Goal: Task Accomplishment & Management: Manage account settings

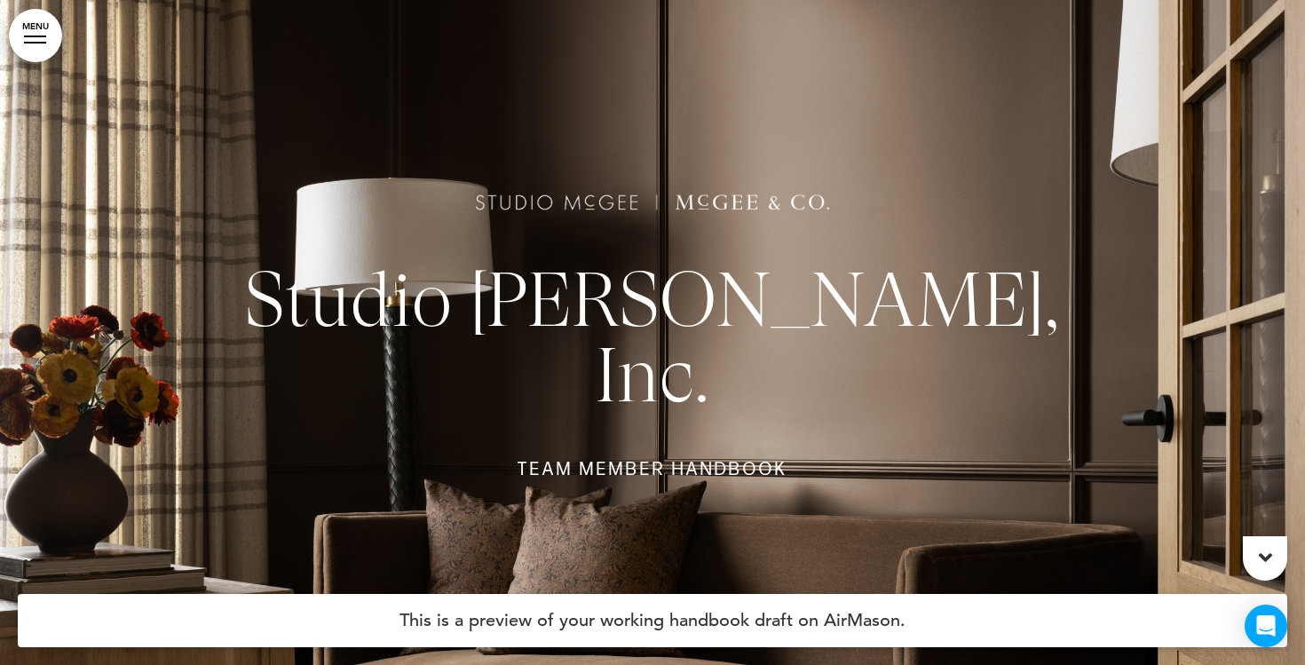
click at [39, 35] on div at bounding box center [35, 36] width 22 height 2
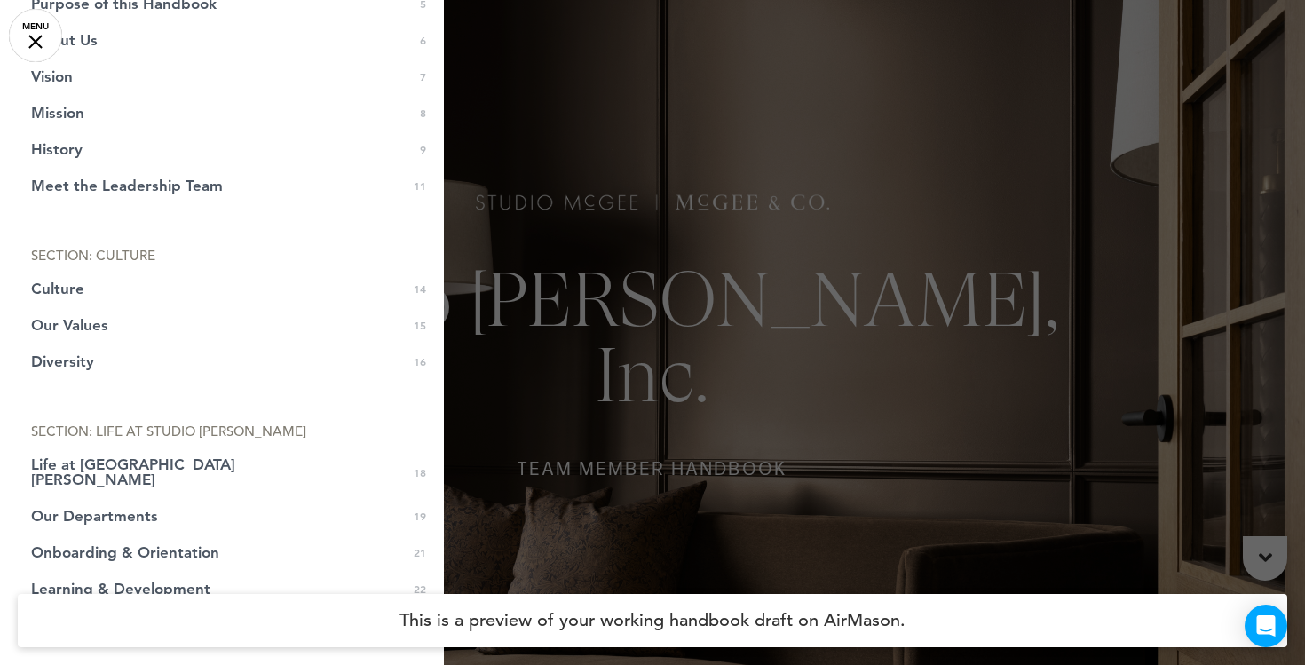
scroll to position [294, 0]
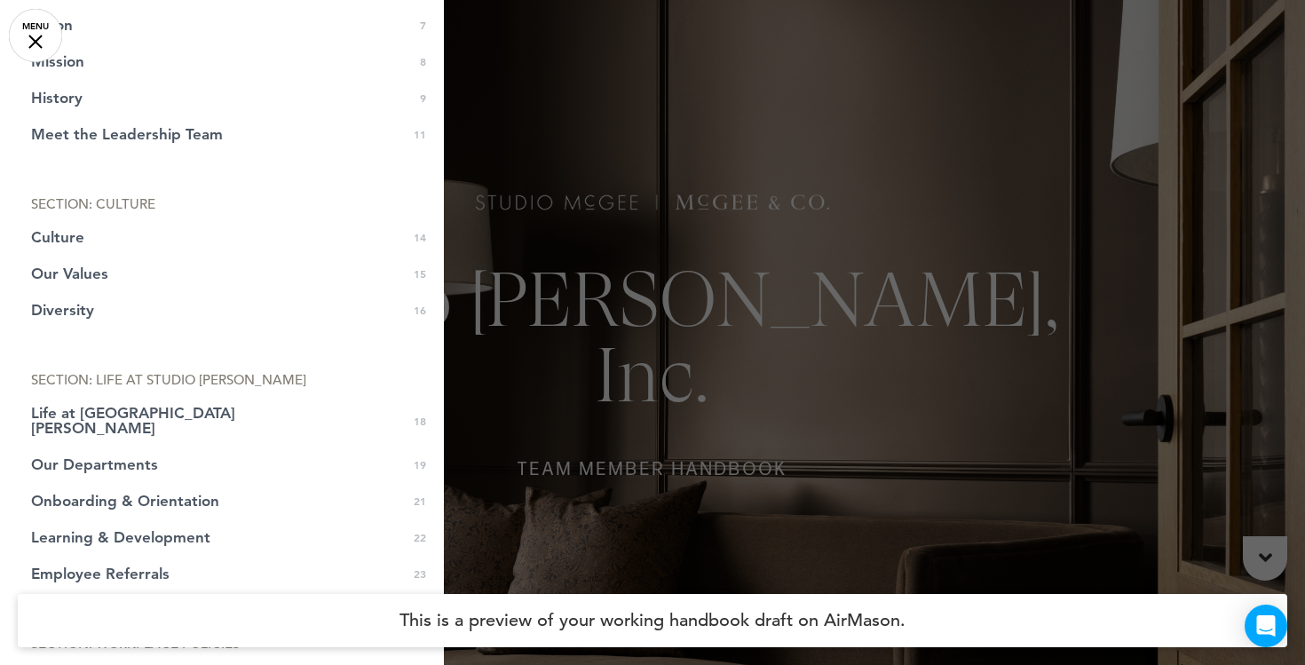
click at [563, 368] on div at bounding box center [652, 332] width 1305 height 665
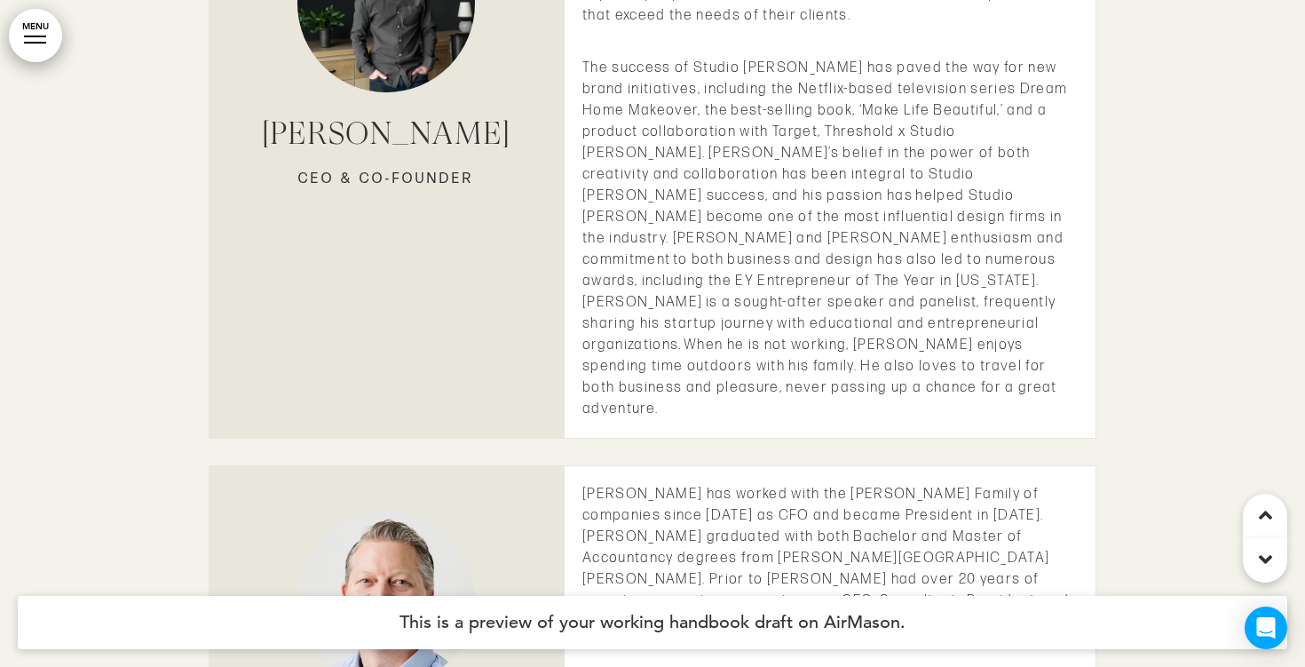
scroll to position [10006, 0]
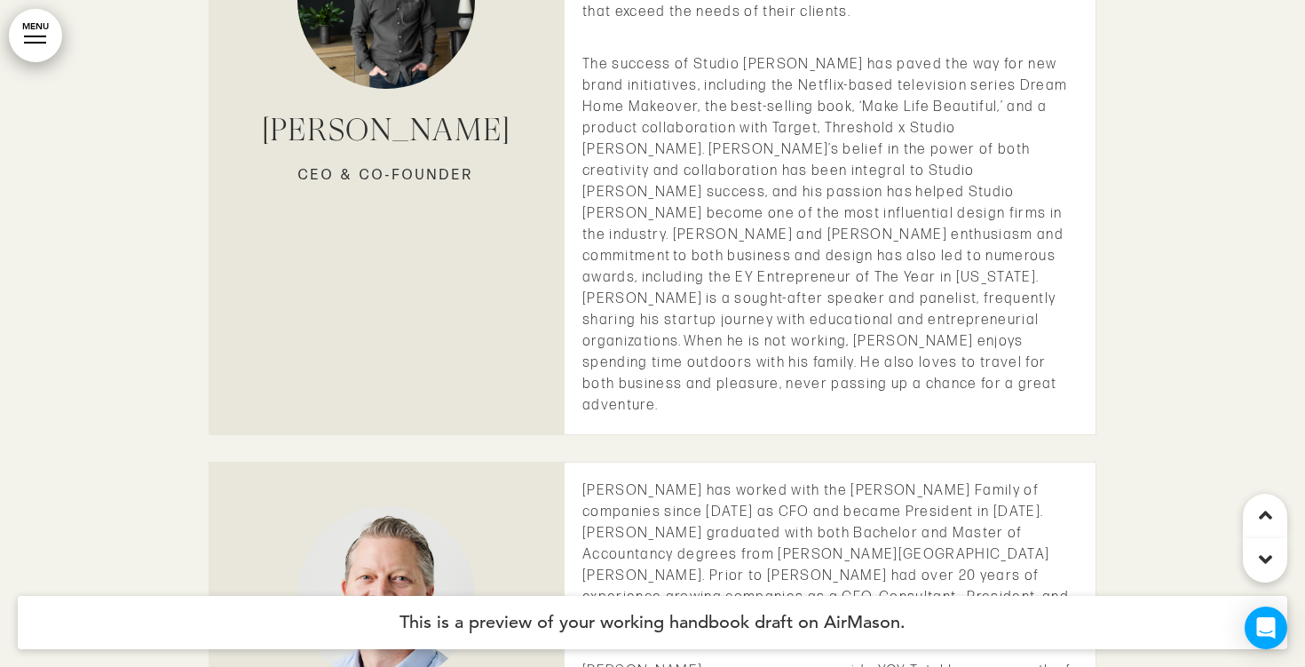
click at [33, 42] on div at bounding box center [35, 43] width 22 height 2
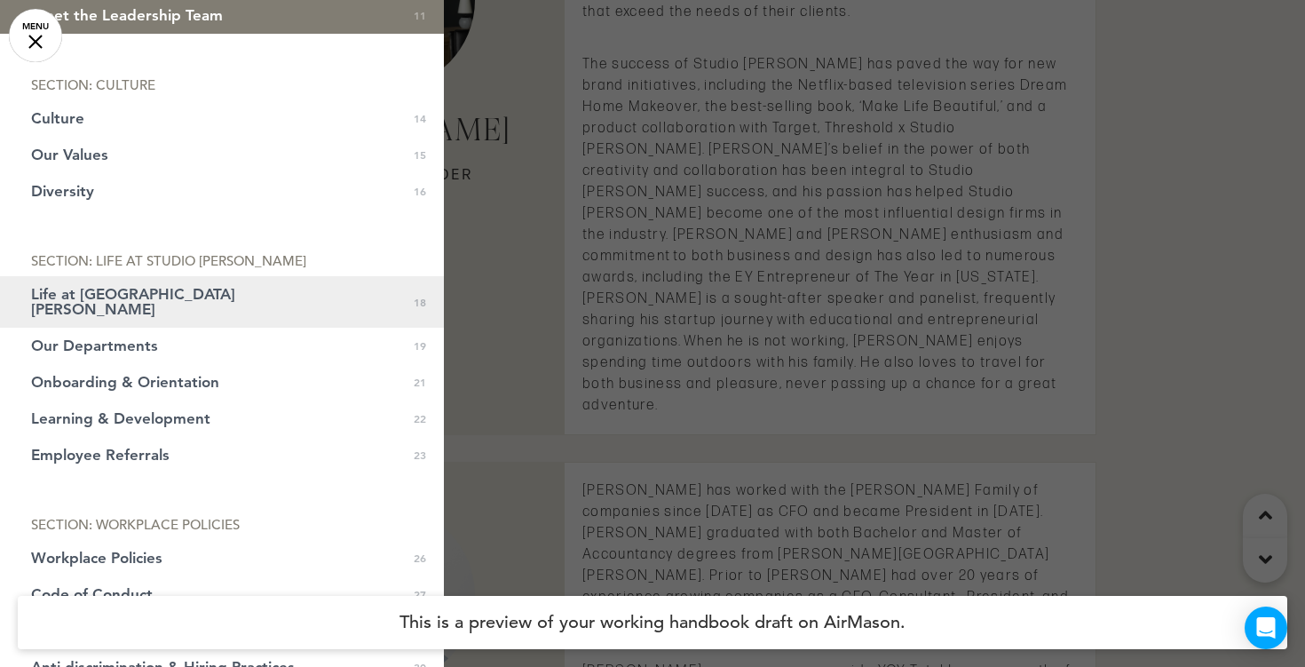
scroll to position [443, 0]
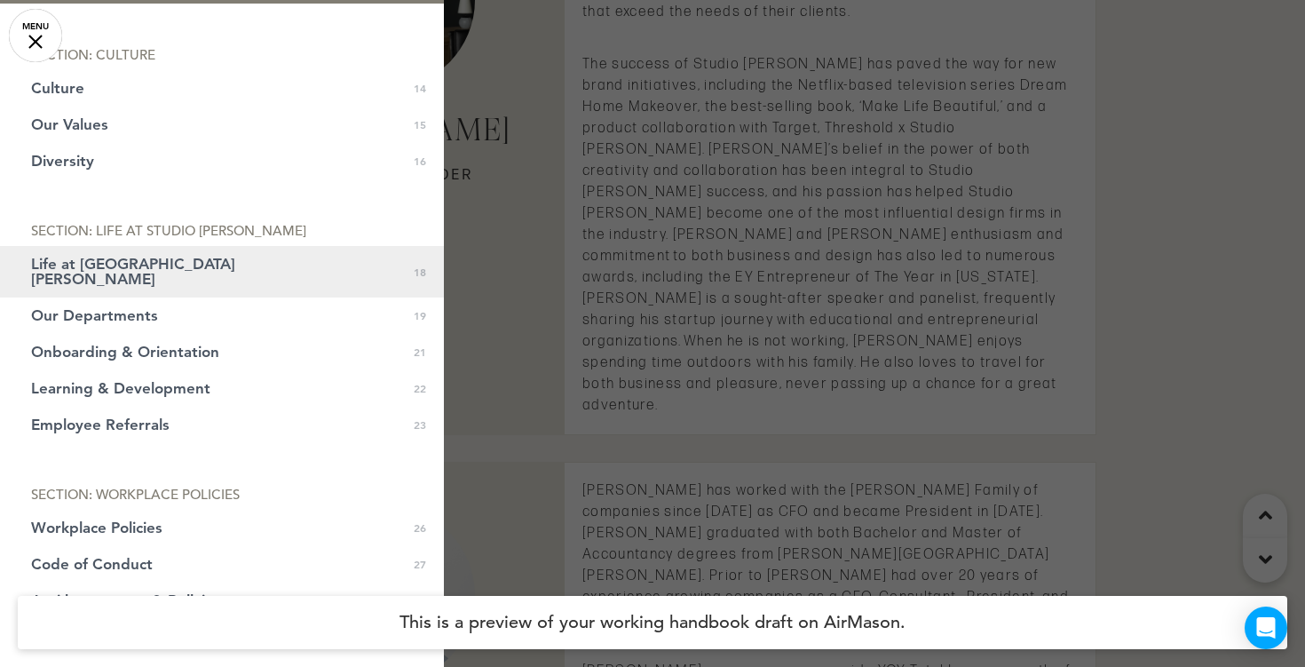
click at [155, 260] on span "Life at Studio McGee" at bounding box center [177, 271] width 293 height 30
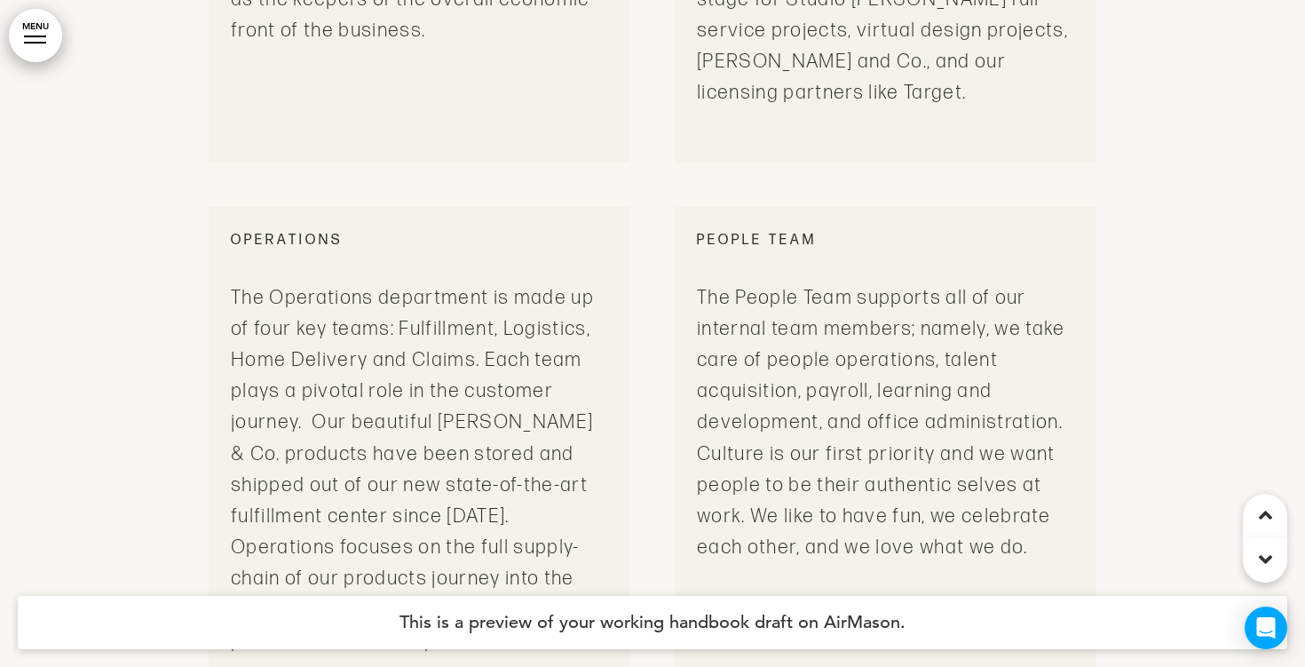
scroll to position [21507, 0]
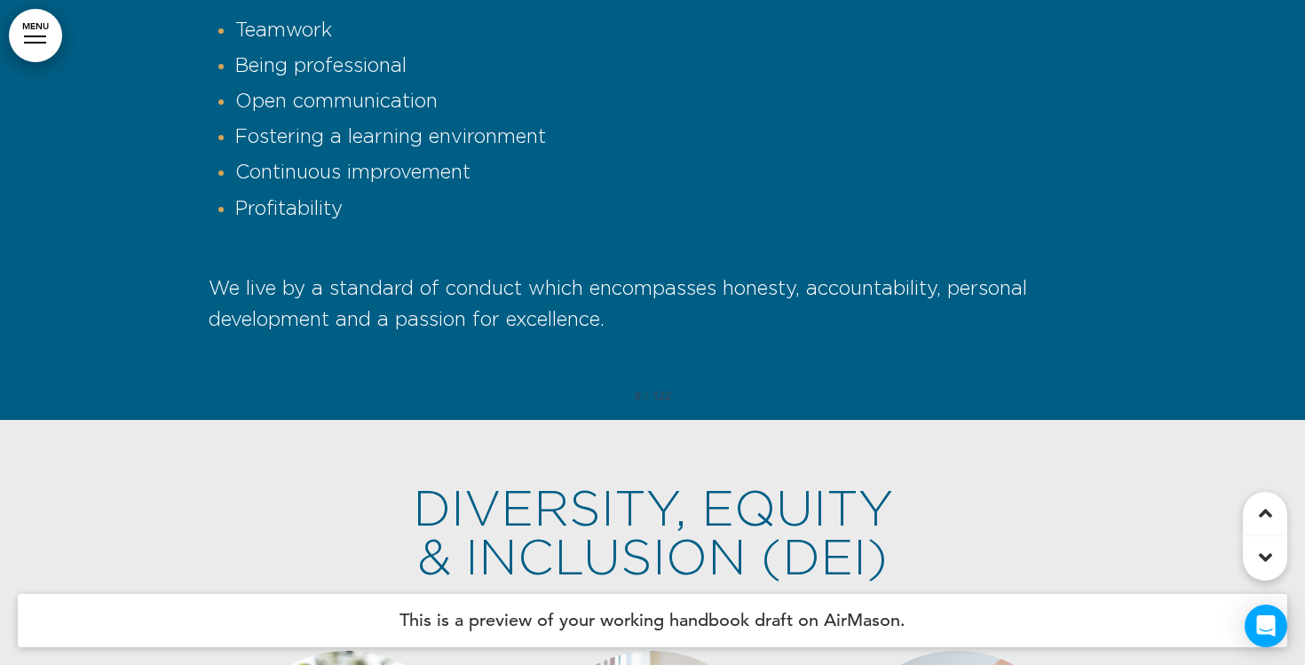
scroll to position [5550, 0]
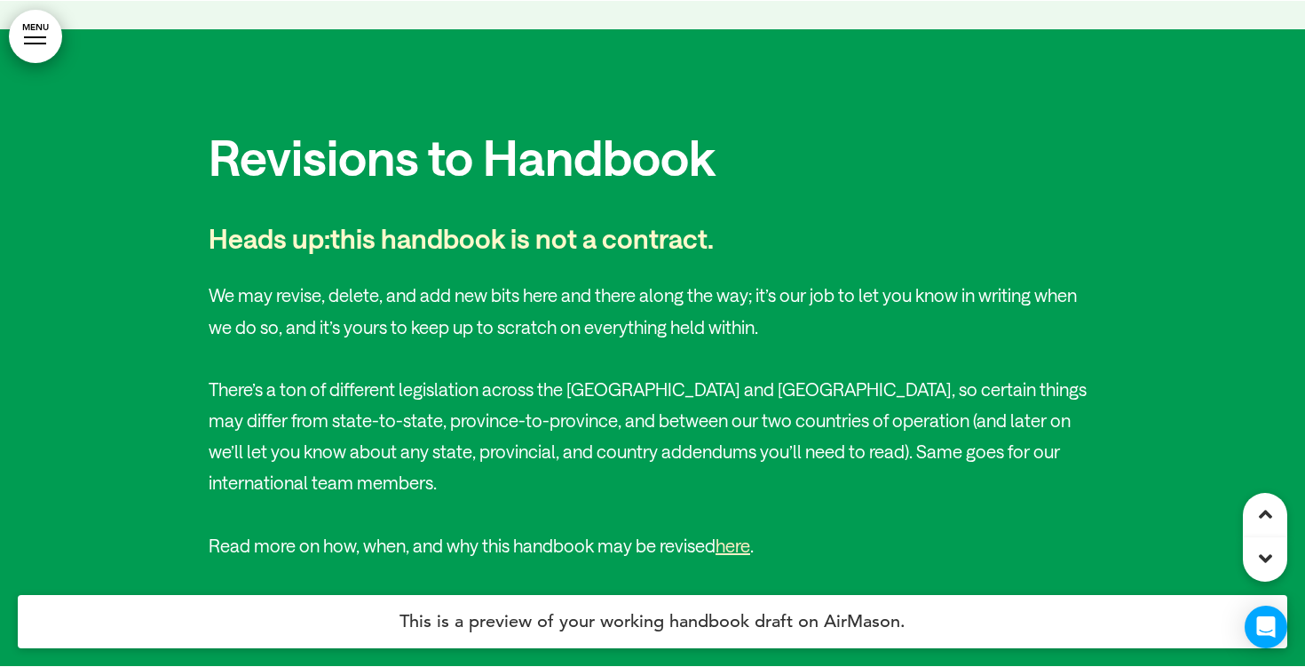
scroll to position [4299, 0]
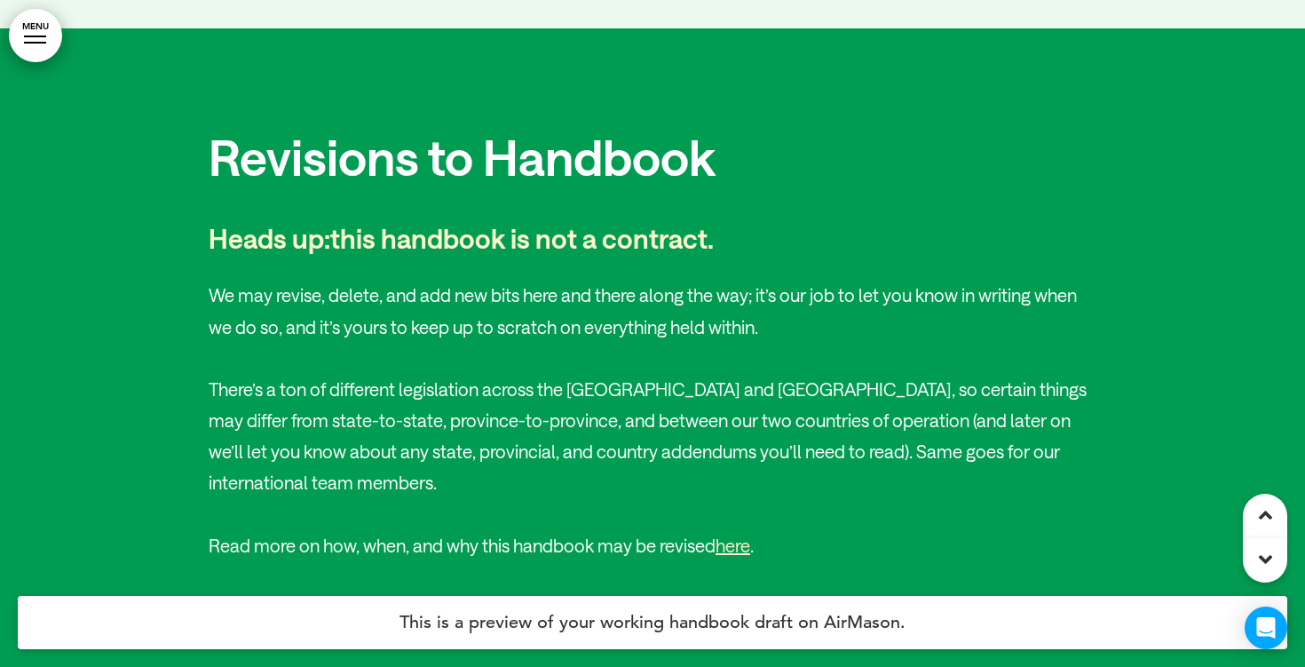
click at [53, 35] on link "MENU" at bounding box center [35, 35] width 53 height 53
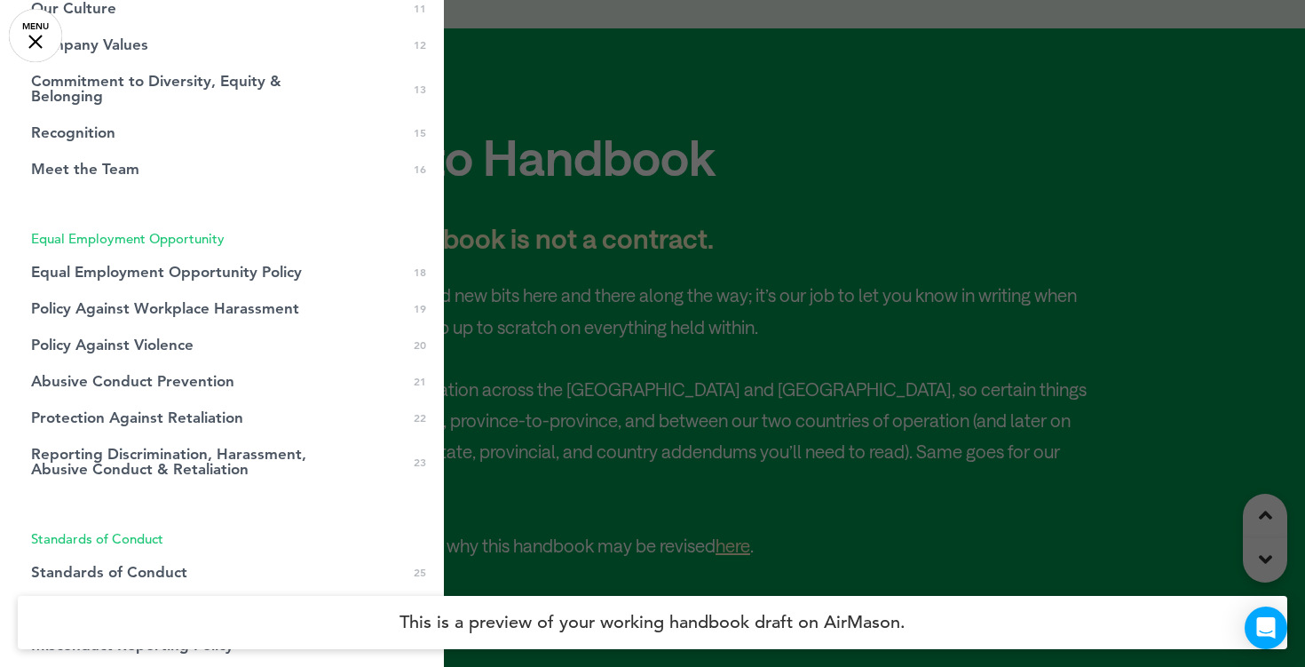
scroll to position [469, 0]
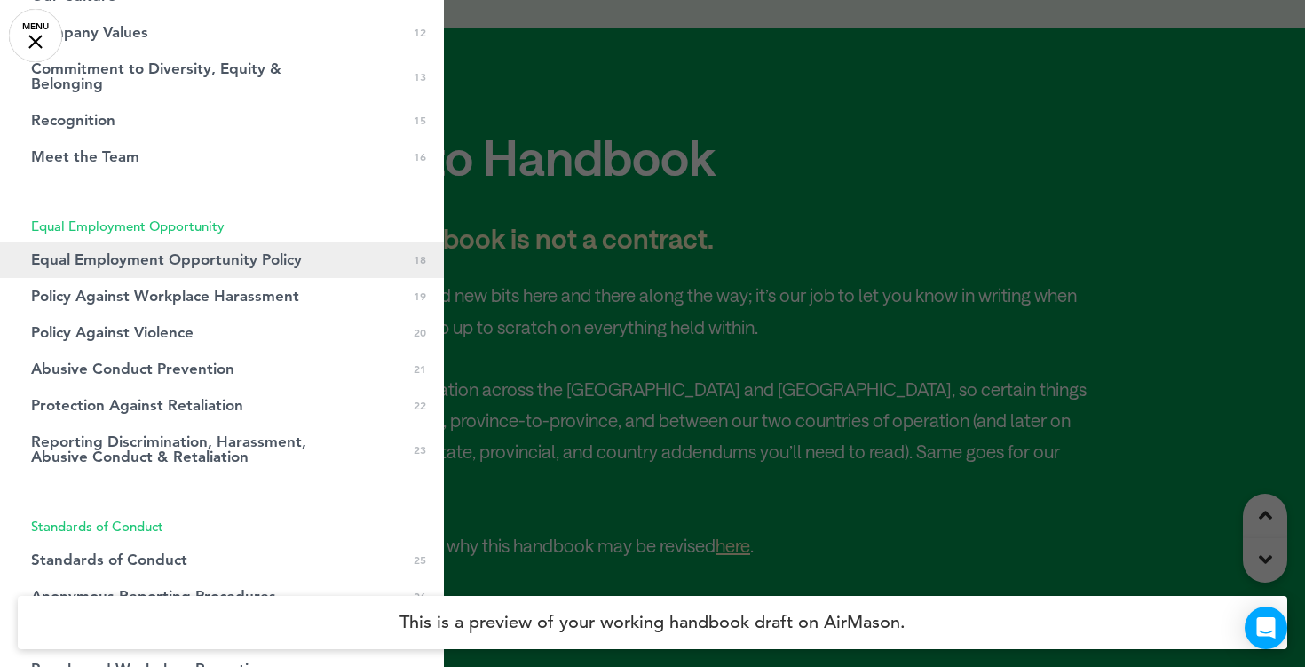
click at [169, 272] on link "Equal Employment Opportunity Policy 0 18" at bounding box center [222, 259] width 444 height 36
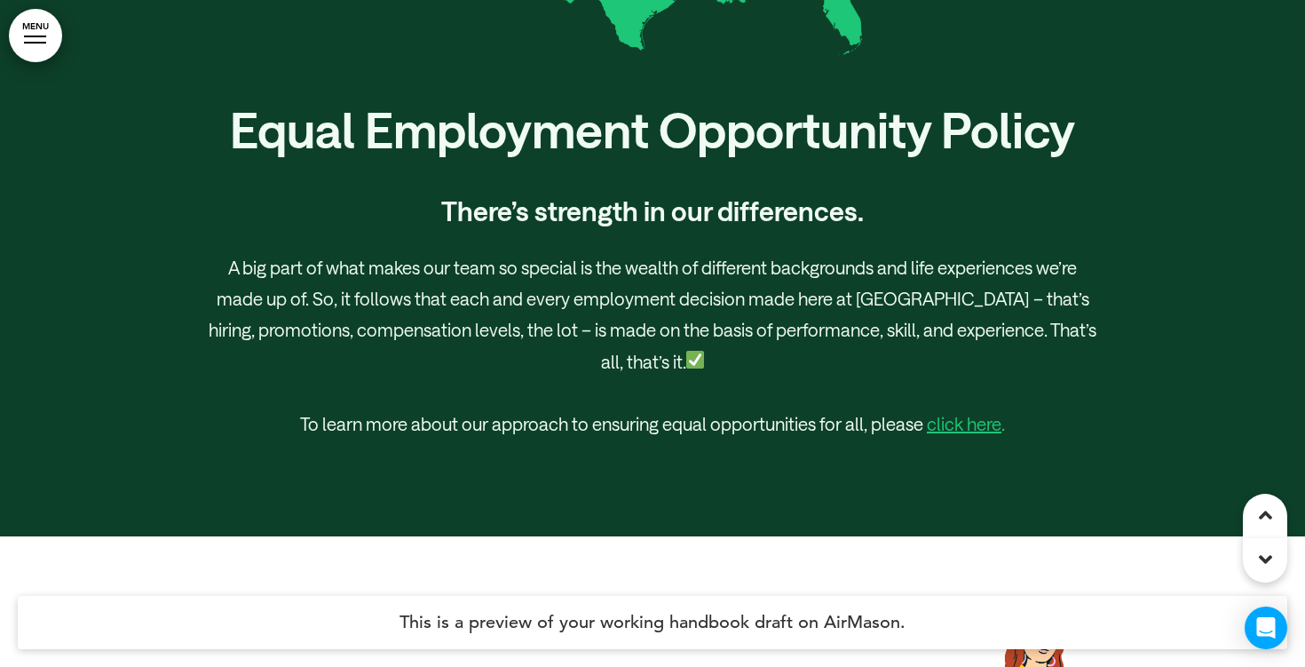
scroll to position [24364, 0]
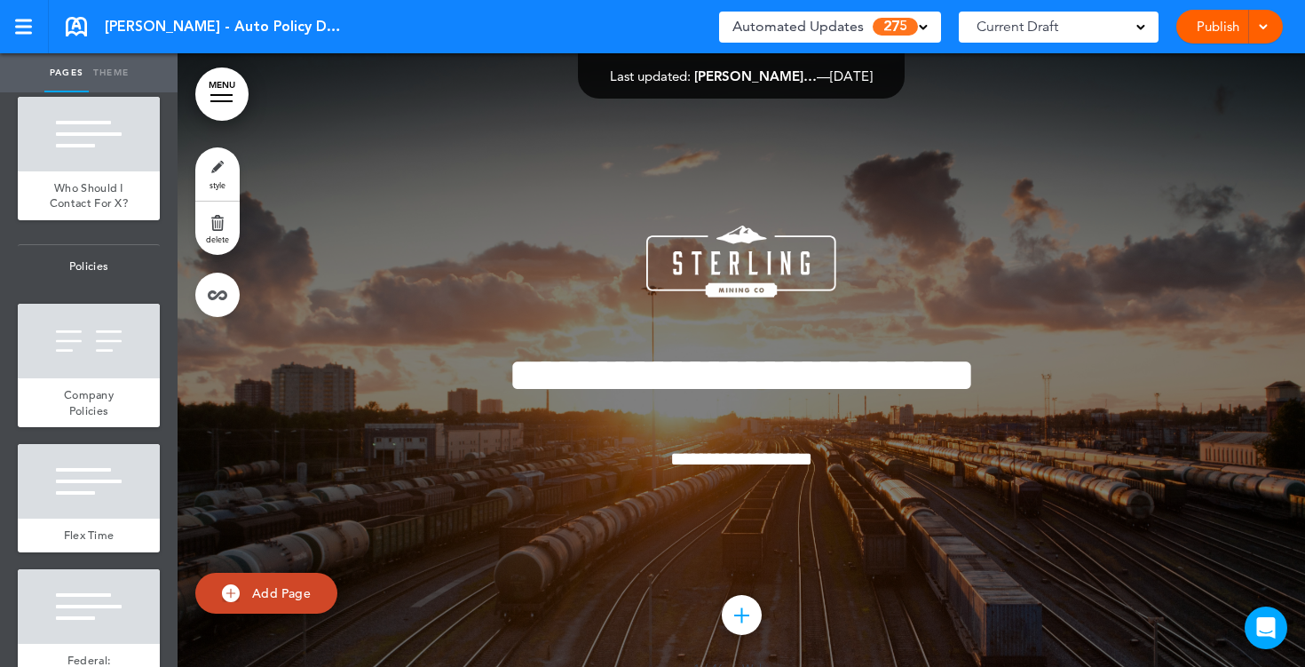
scroll to position [1403, 0]
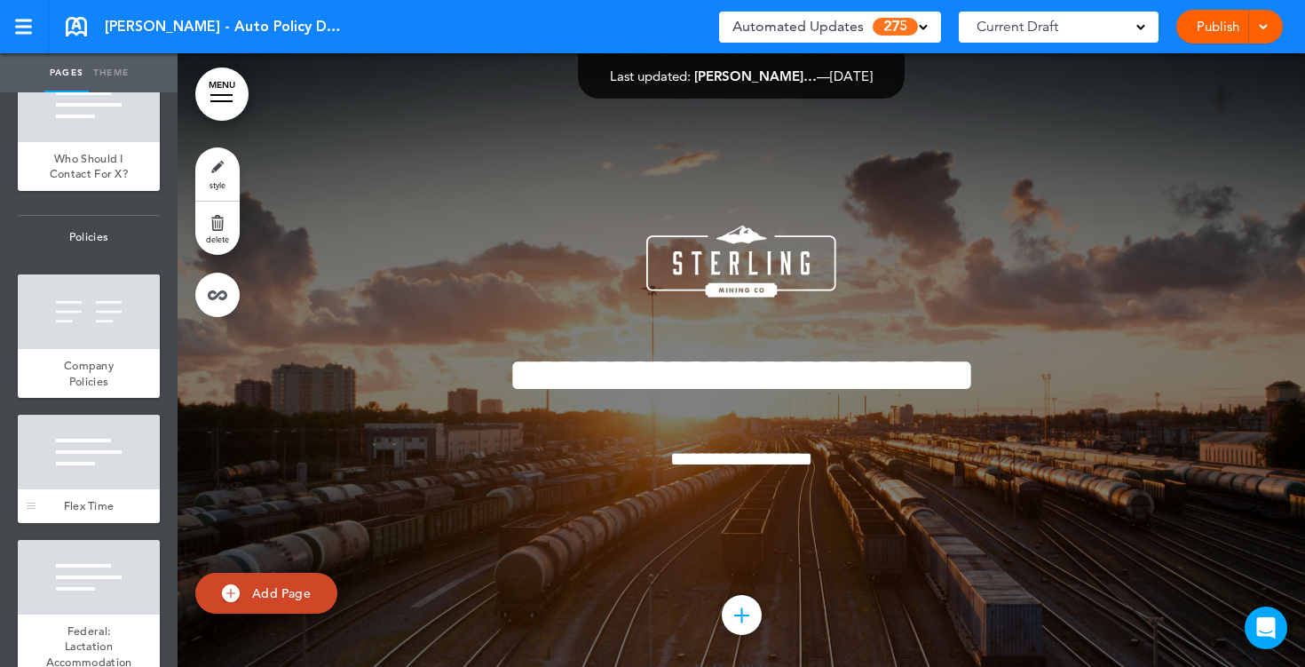
click at [95, 422] on div at bounding box center [89, 451] width 142 height 75
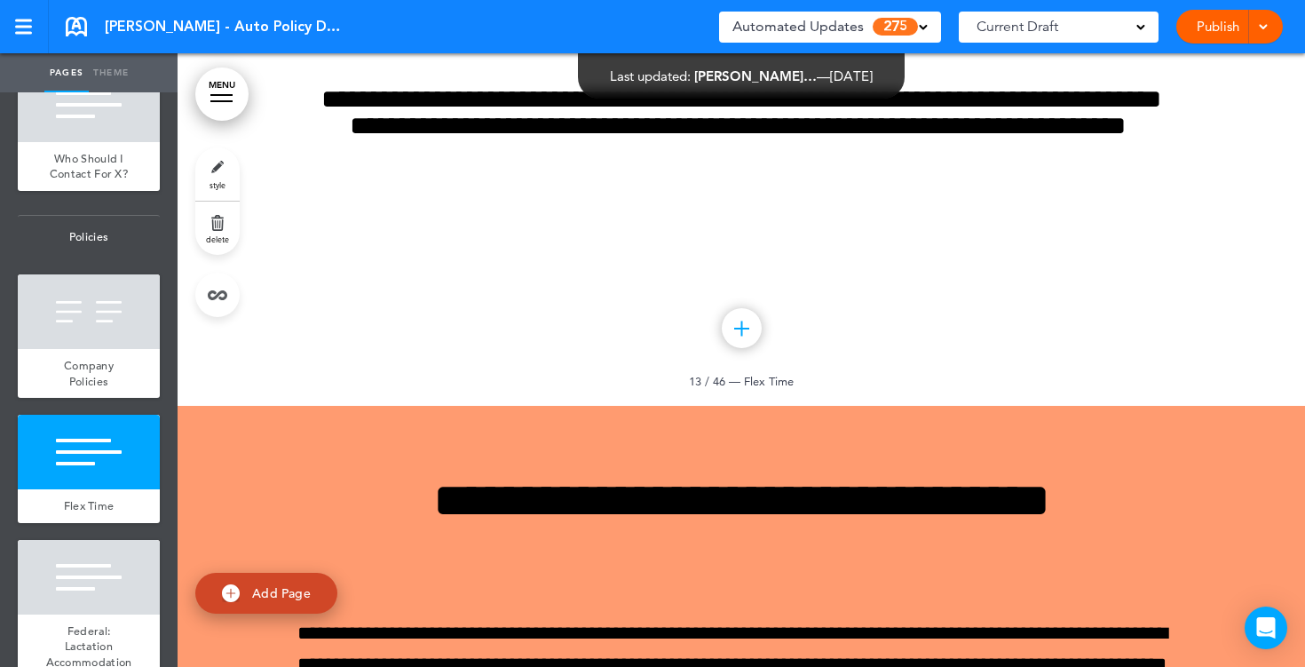
scroll to position [12472, 0]
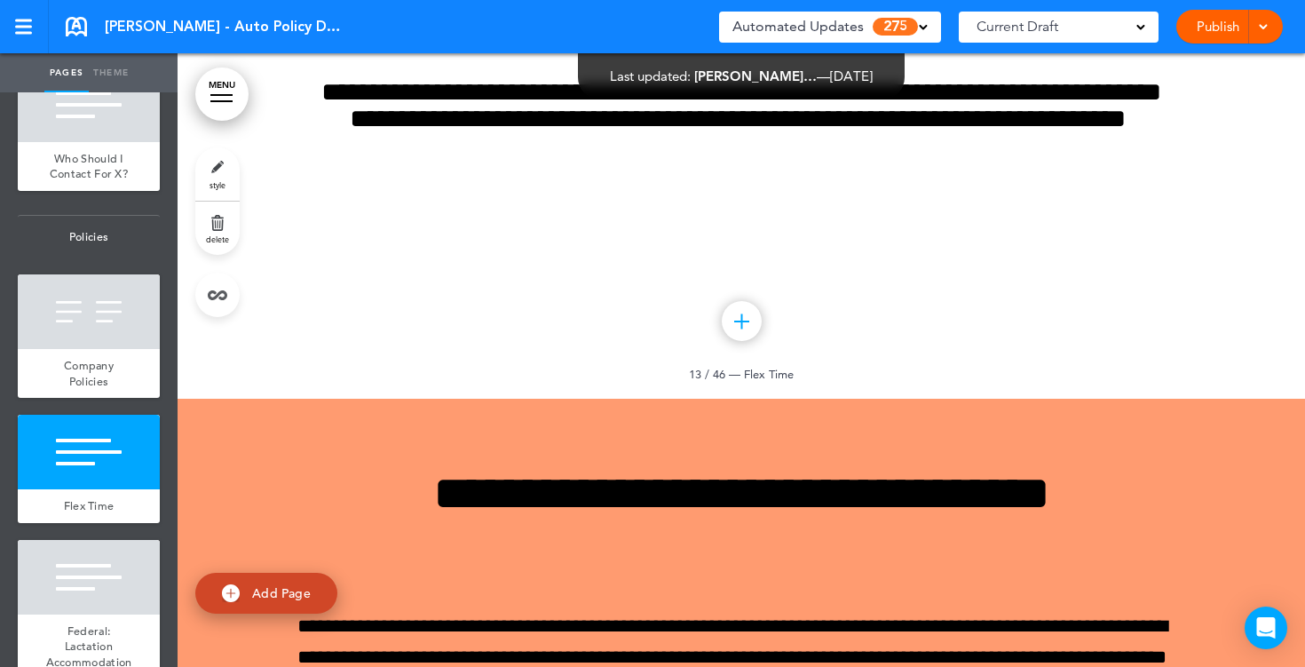
click at [226, 177] on link "style" at bounding box center [217, 173] width 44 height 53
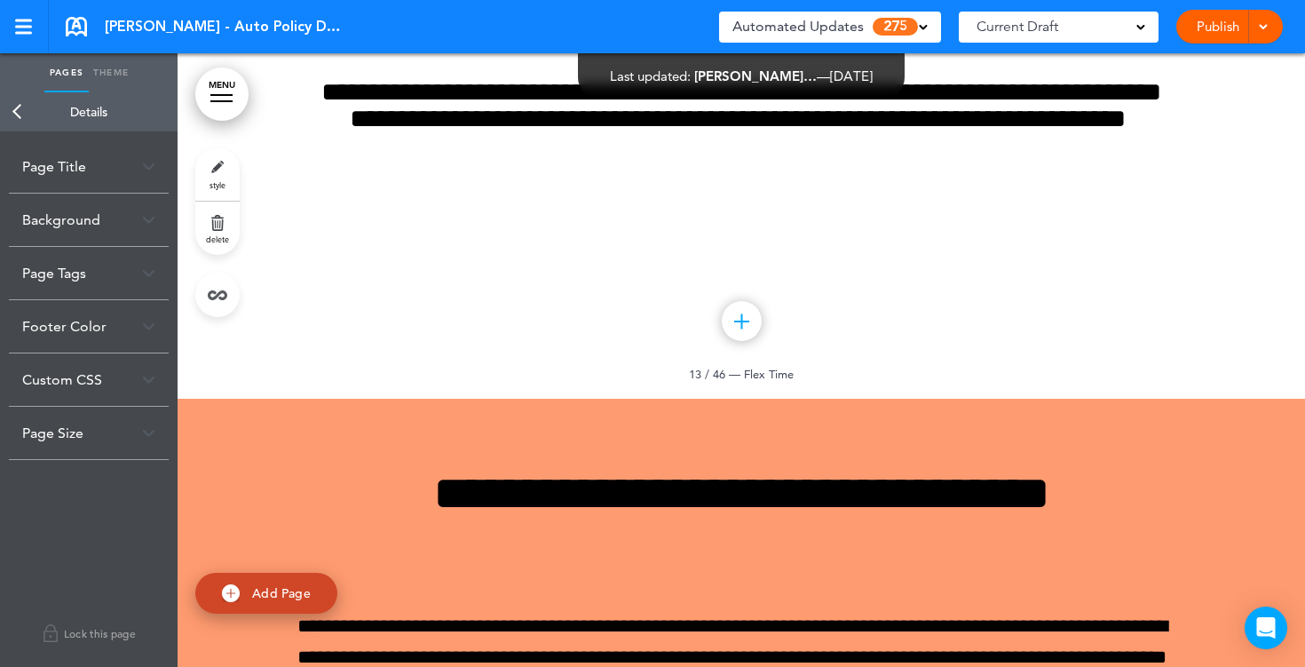
click at [143, 223] on img at bounding box center [148, 220] width 13 height 10
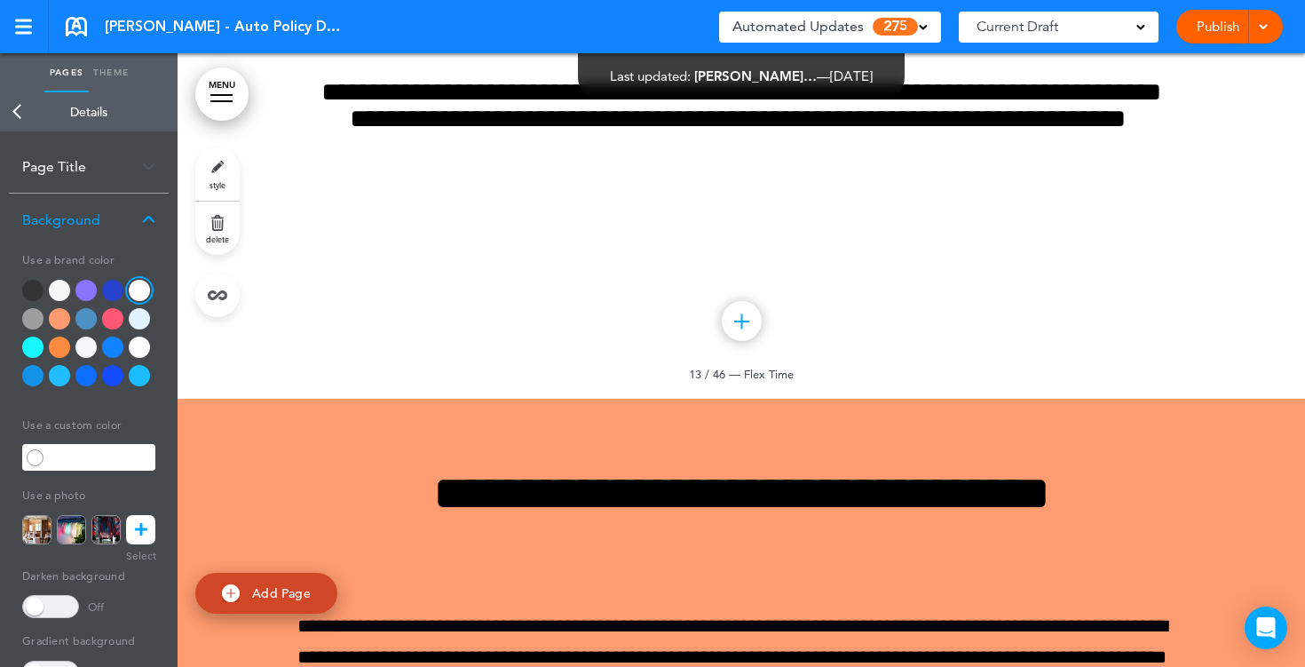
click at [59, 323] on div at bounding box center [59, 318] width 21 height 21
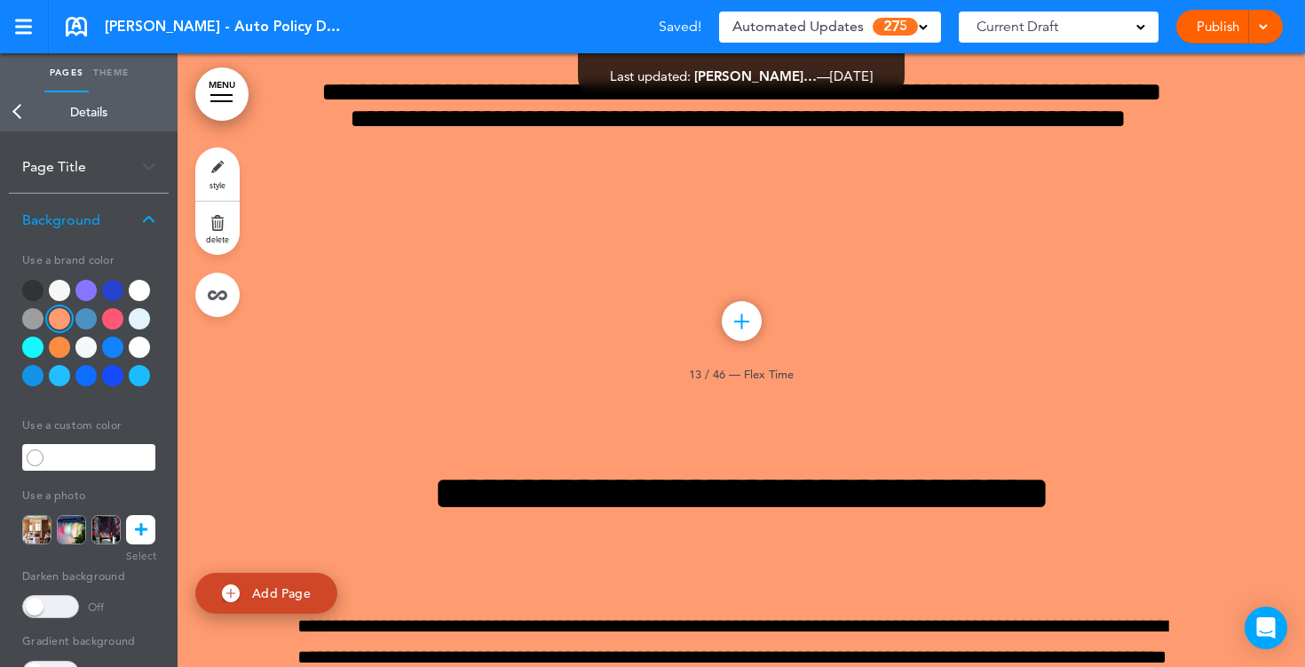
click at [91, 322] on div at bounding box center [85, 318] width 21 height 21
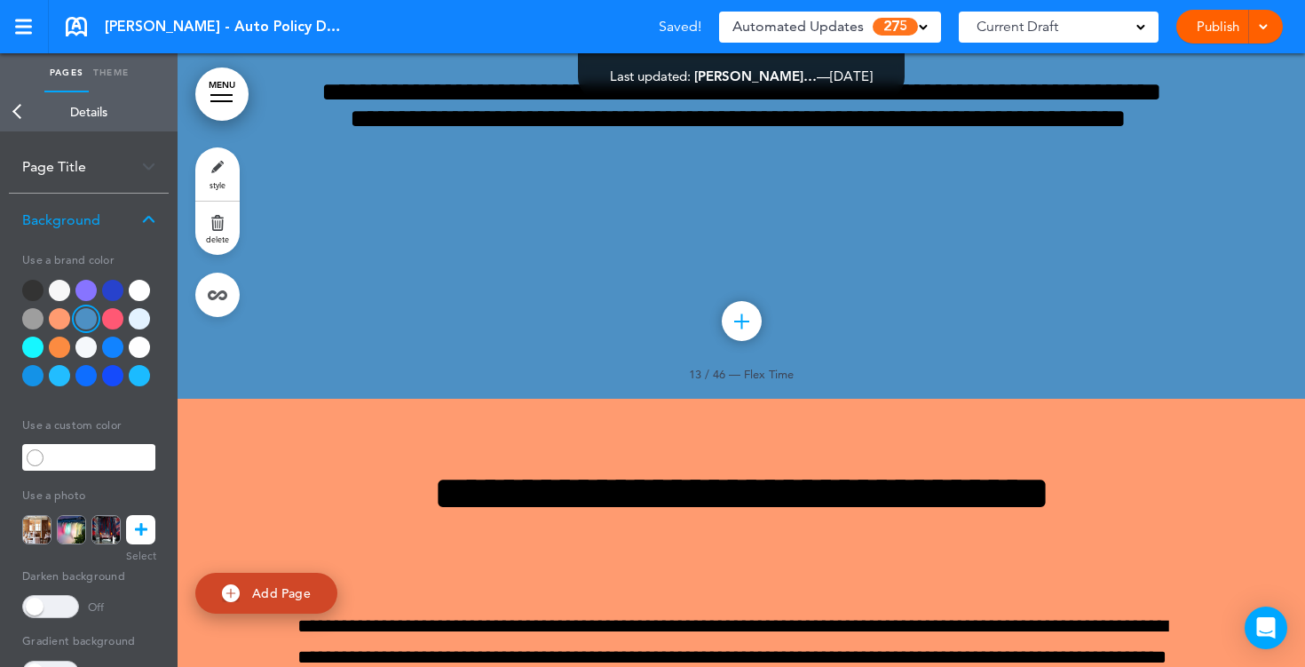
click at [116, 321] on div at bounding box center [112, 318] width 21 height 21
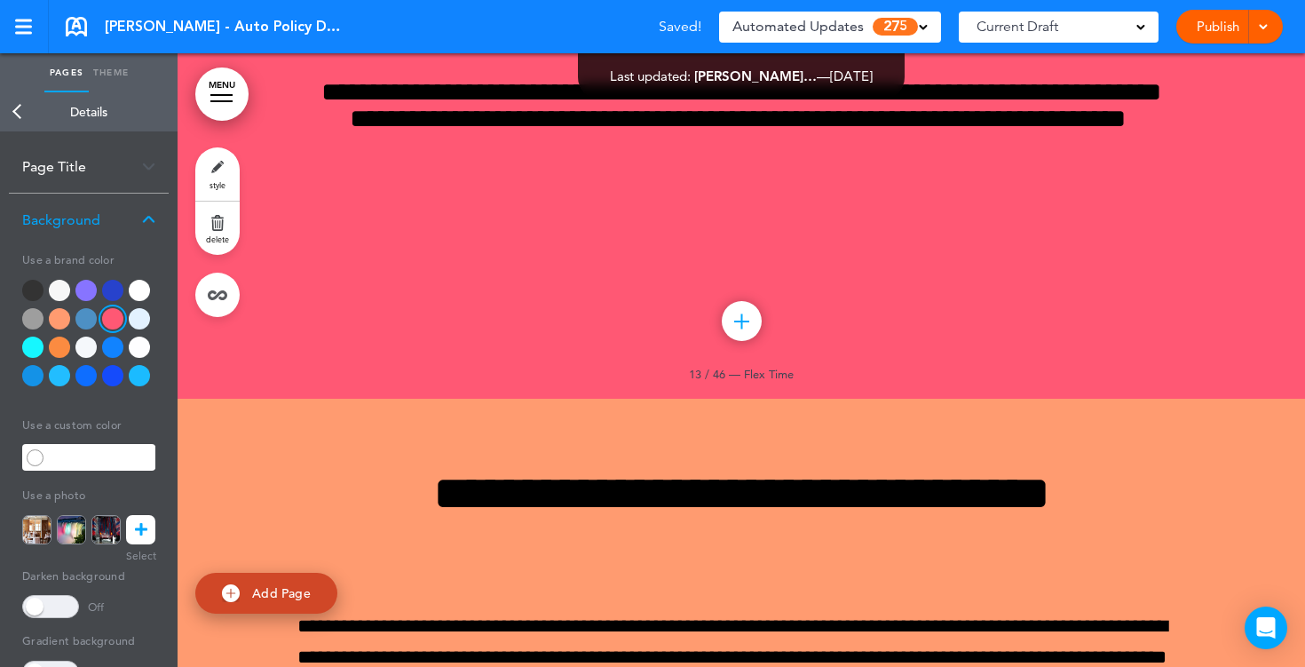
click at [115, 354] on div at bounding box center [112, 346] width 21 height 21
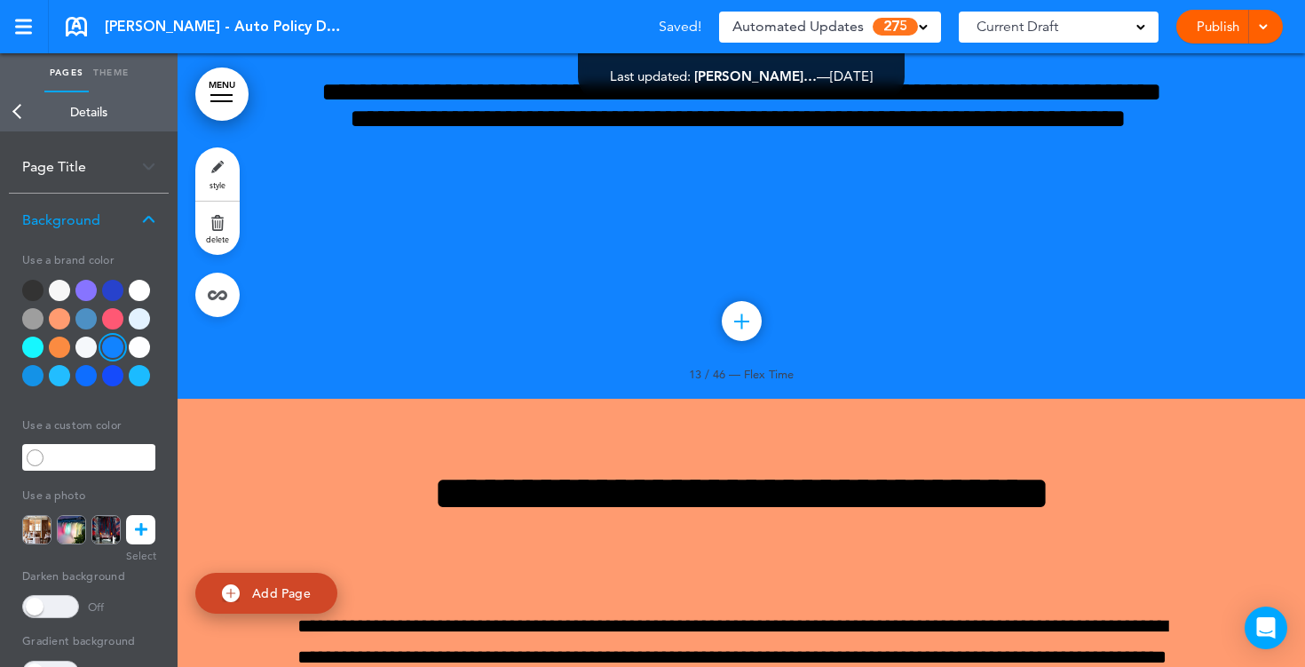
click at [138, 374] on div at bounding box center [139, 375] width 21 height 21
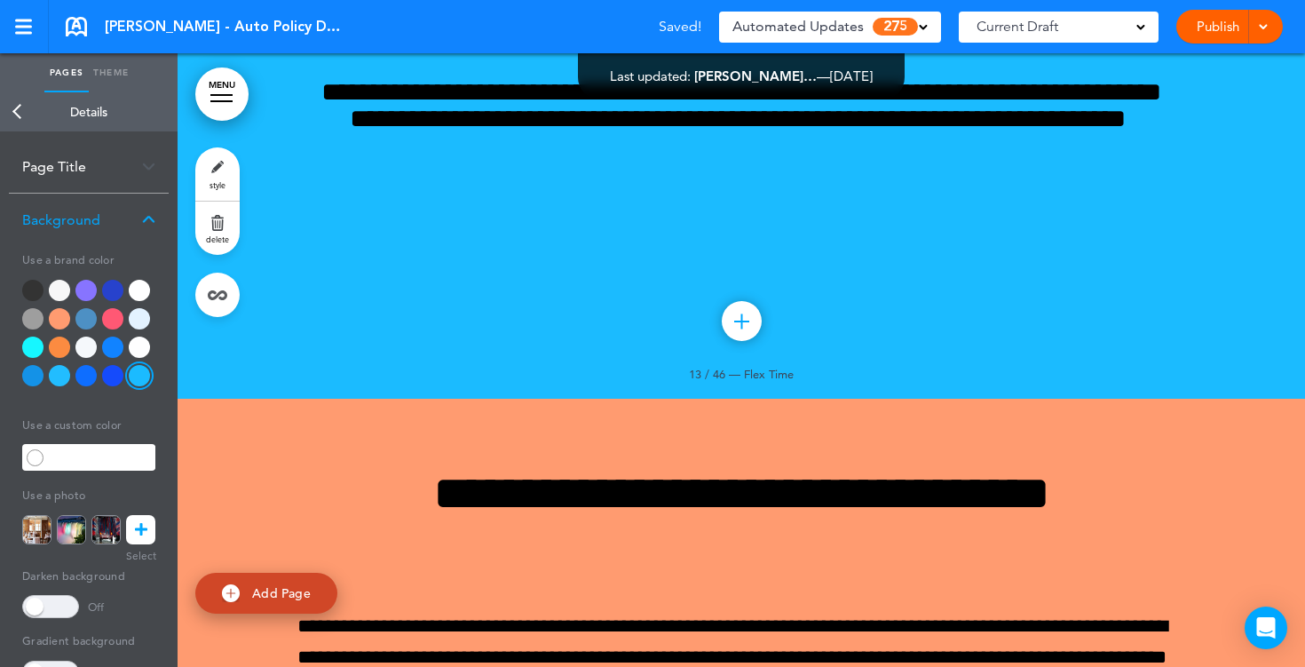
click at [51, 351] on div at bounding box center [59, 346] width 21 height 21
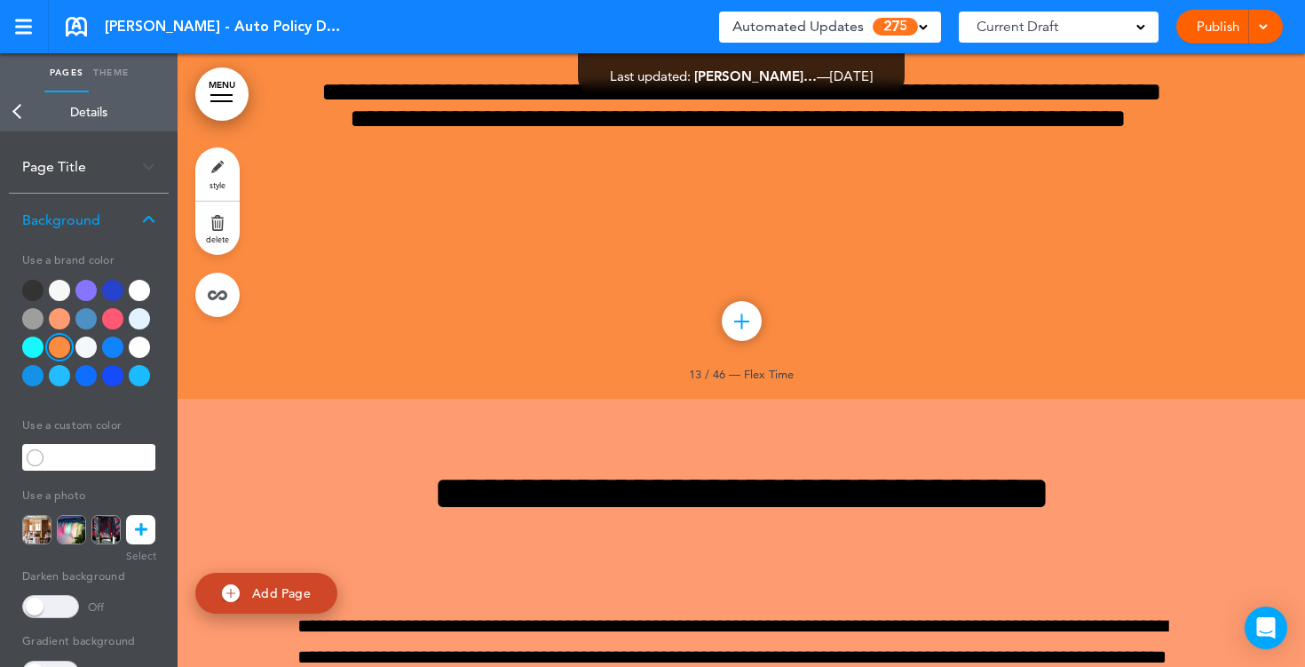
click at [138, 532] on icon at bounding box center [141, 529] width 12 height 29
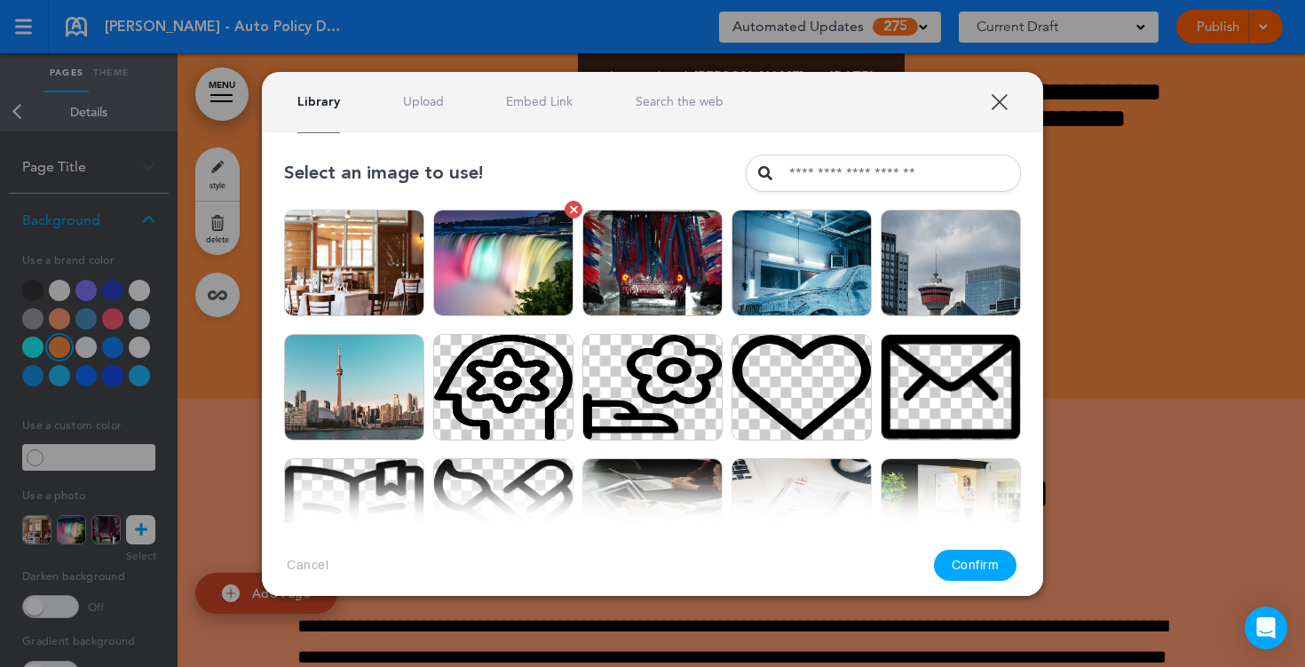
click at [499, 264] on img at bounding box center [503, 262] width 140 height 106
click at [958, 564] on button "Confirm" at bounding box center [975, 564] width 83 height 31
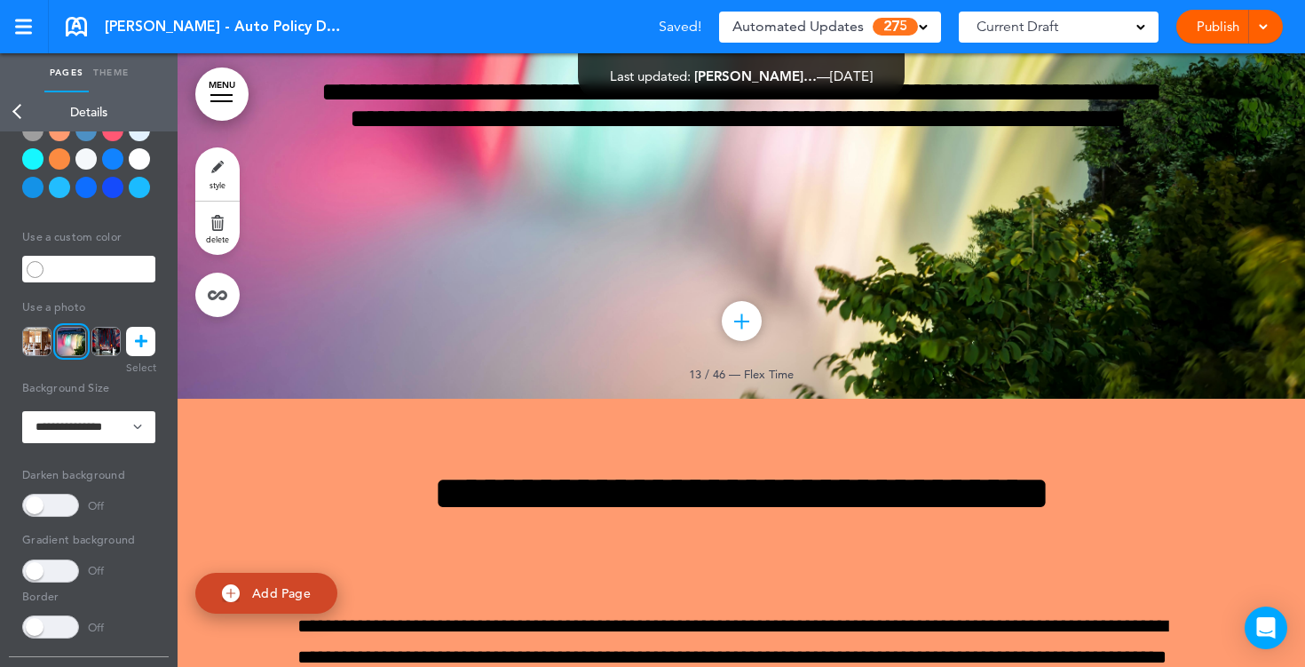
scroll to position [250, 0]
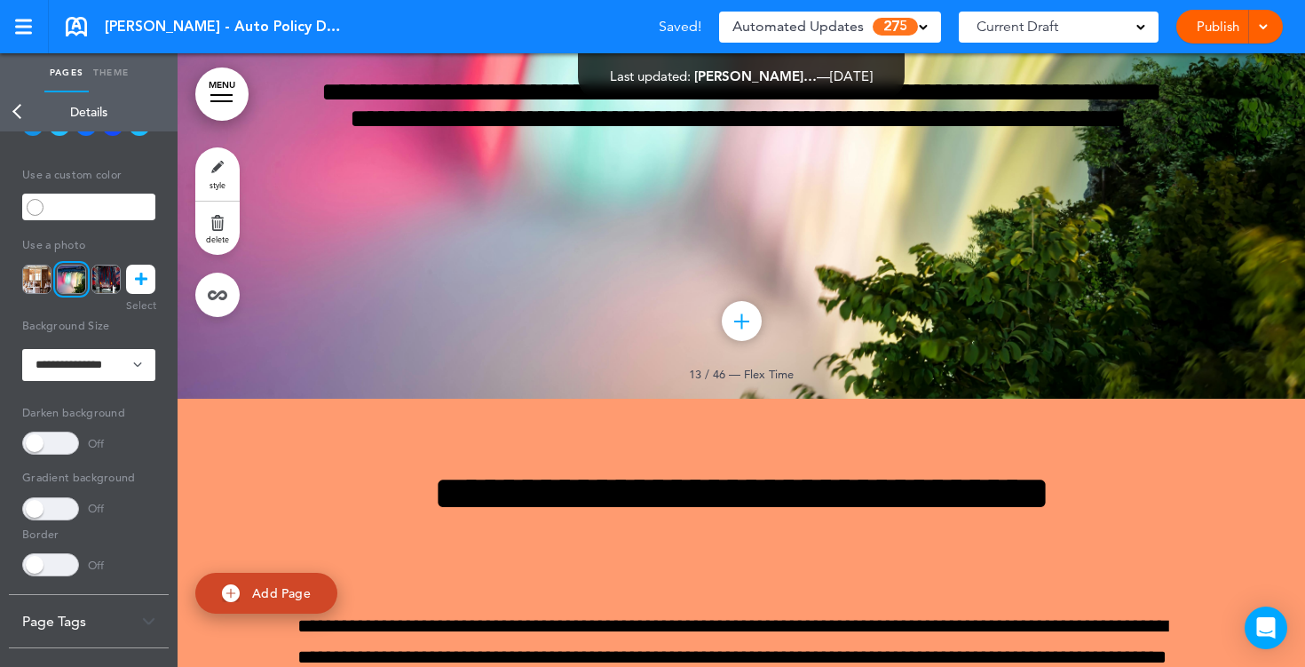
click at [44, 452] on span at bounding box center [50, 442] width 57 height 23
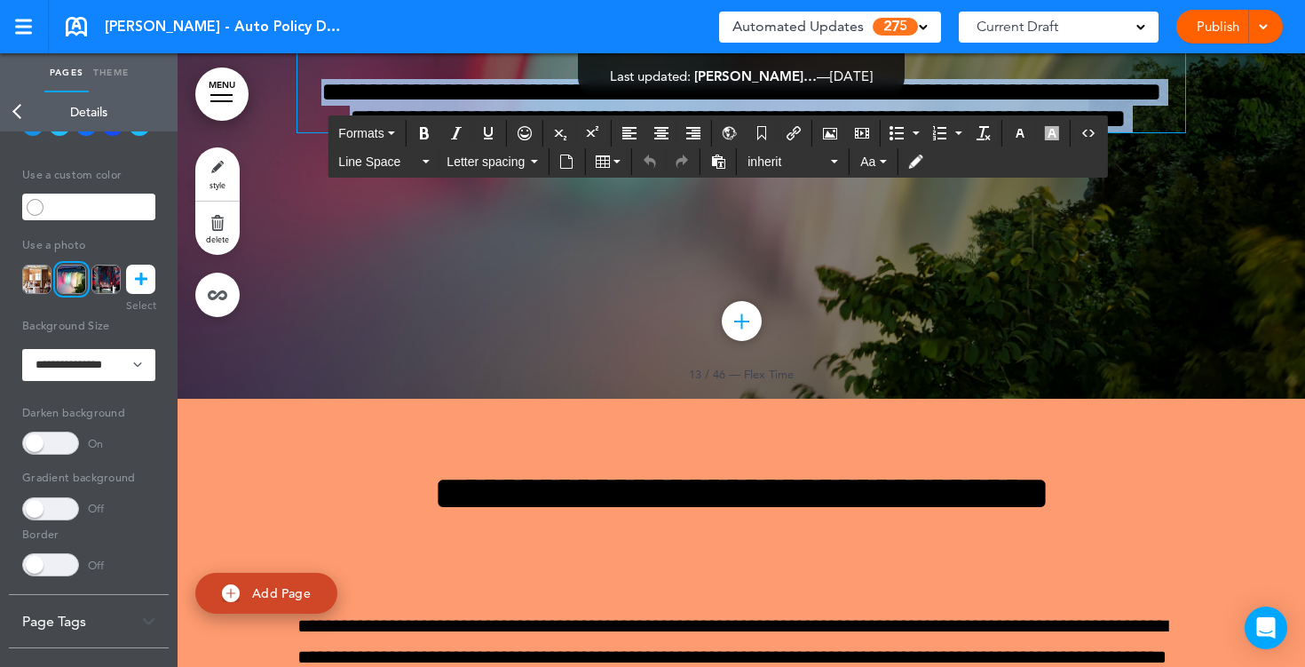
drag, startPoint x: 840, startPoint y: 433, endPoint x: 619, endPoint y: 286, distance: 264.9
click at [619, 132] on div "**********" at bounding box center [740, 59] width 887 height 146
click at [1026, 142] on button "button" at bounding box center [1020, 133] width 28 height 25
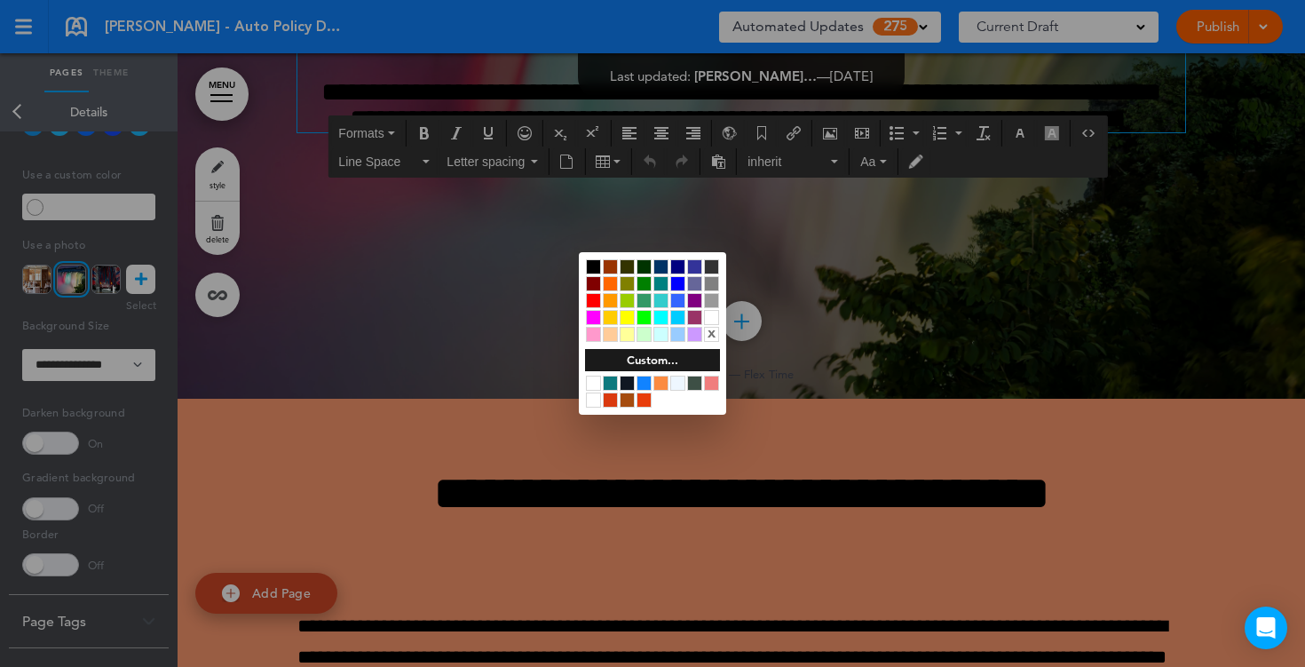
click at [713, 319] on div at bounding box center [711, 317] width 15 height 15
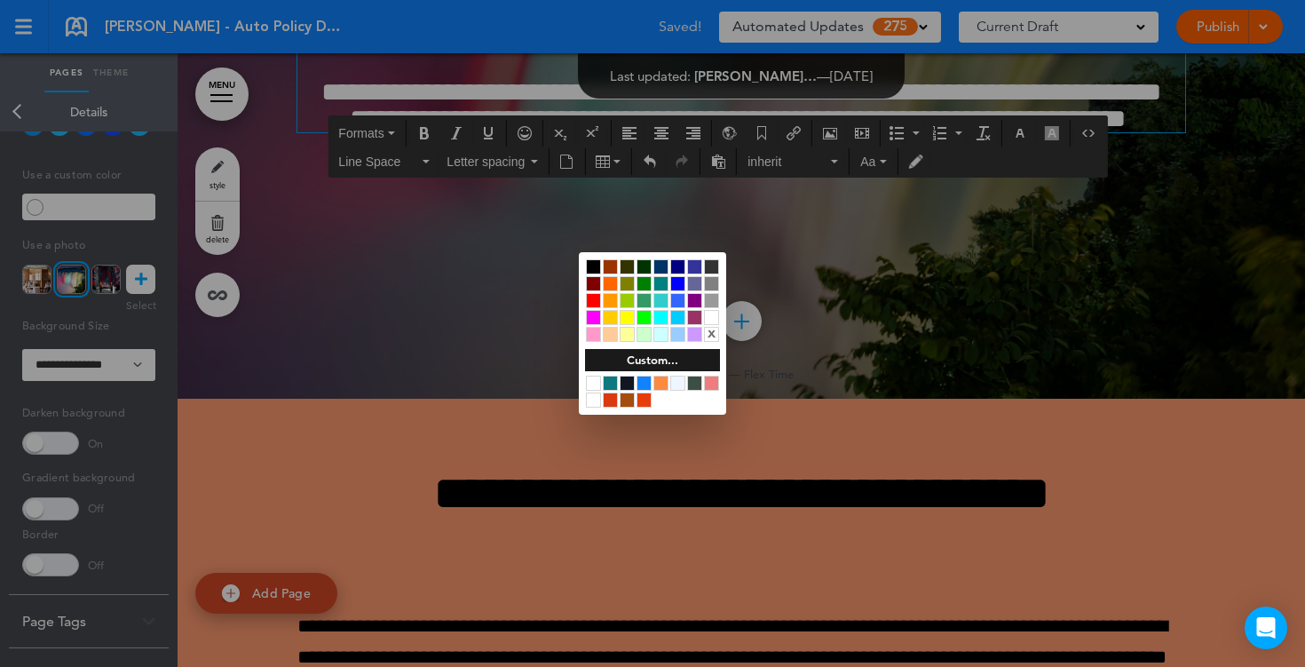
click at [592, 495] on div at bounding box center [652, 333] width 1305 height 667
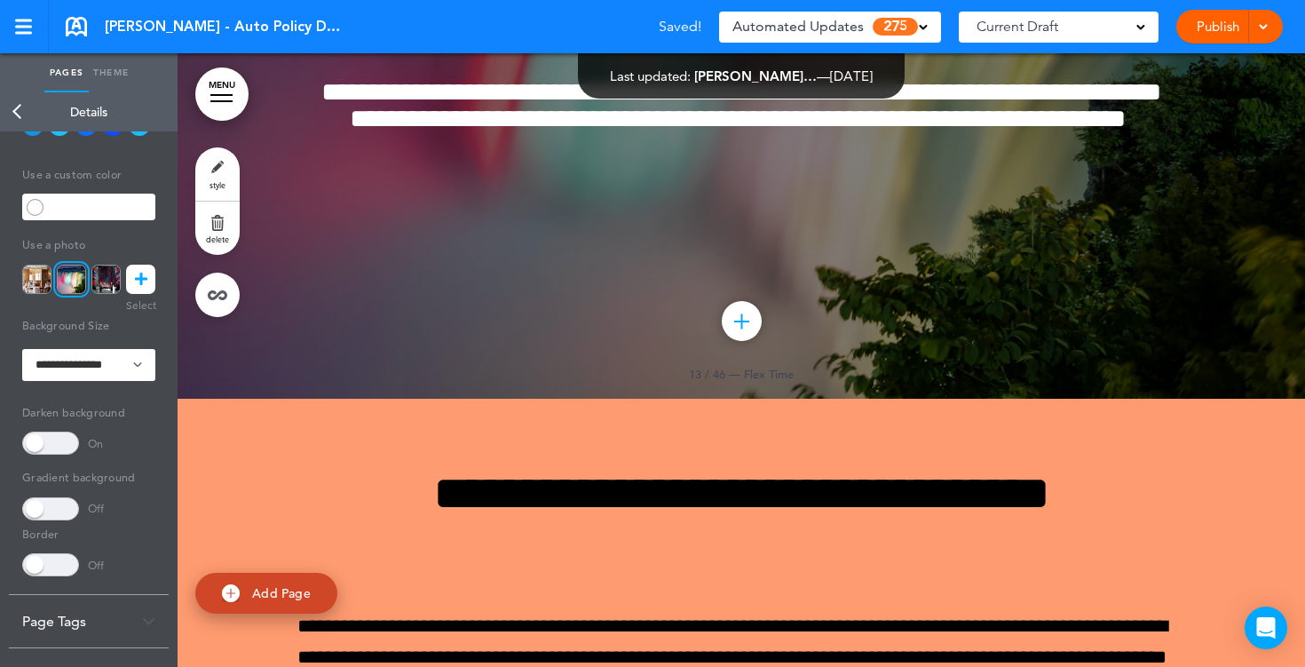
click at [139, 281] on icon at bounding box center [141, 278] width 12 height 29
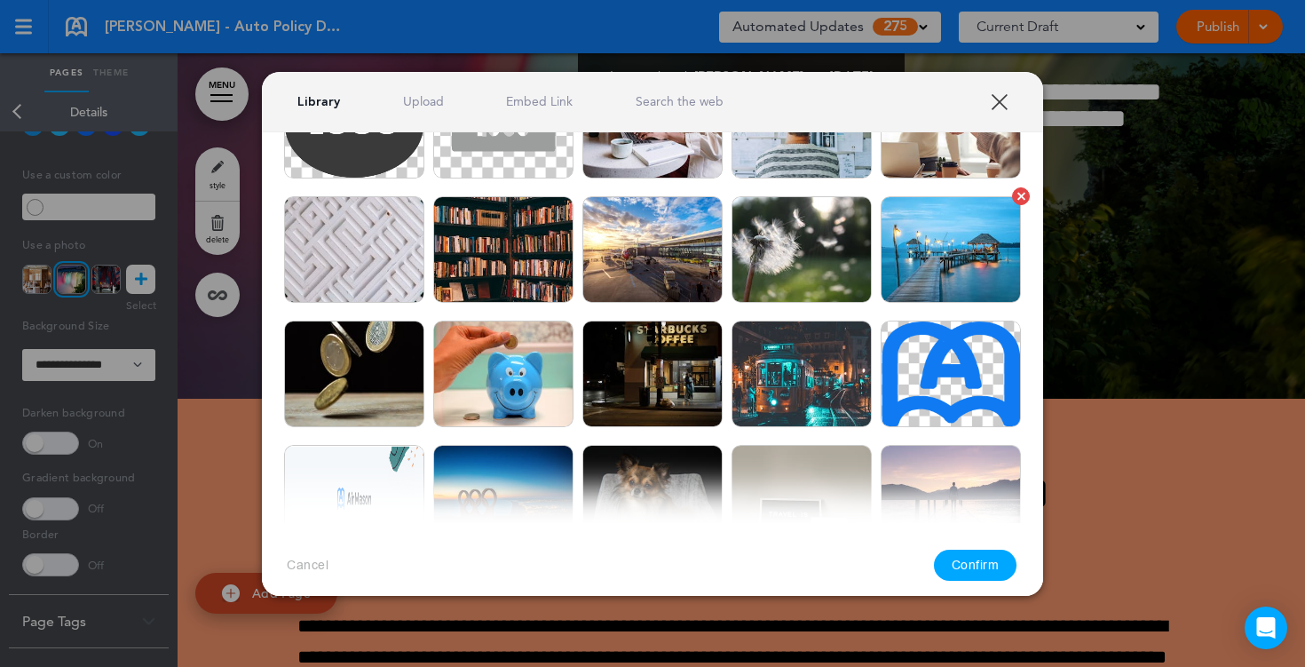
scroll to position [1278, 0]
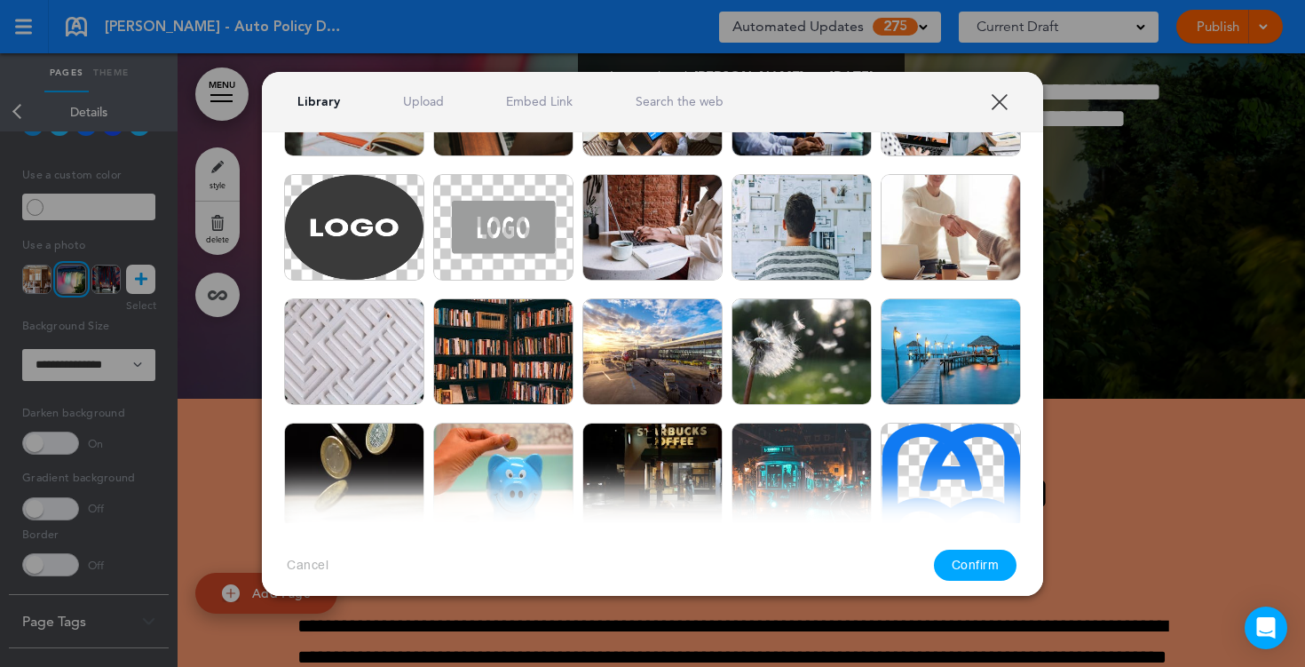
click at [998, 101] on link "XXX" at bounding box center [998, 101] width 17 height 17
